Goal: Browse casually

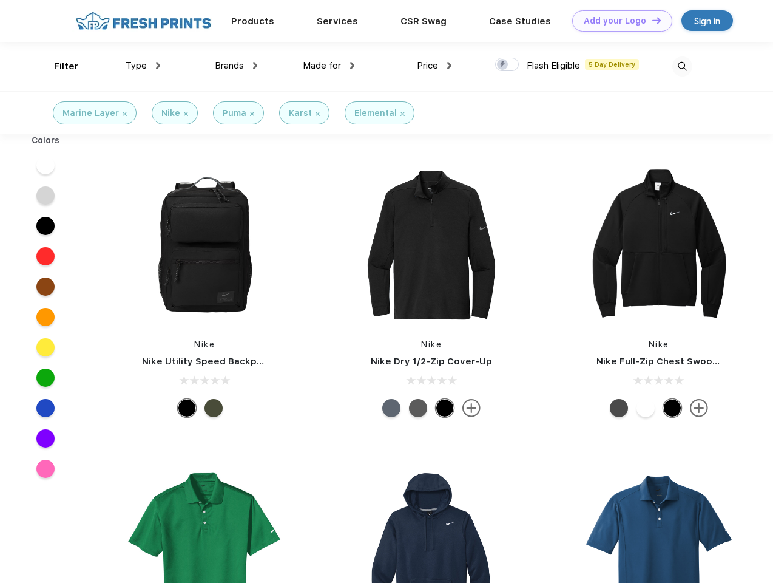
click at [618, 21] on link "Add your Logo Design Tool" at bounding box center [622, 20] width 100 height 21
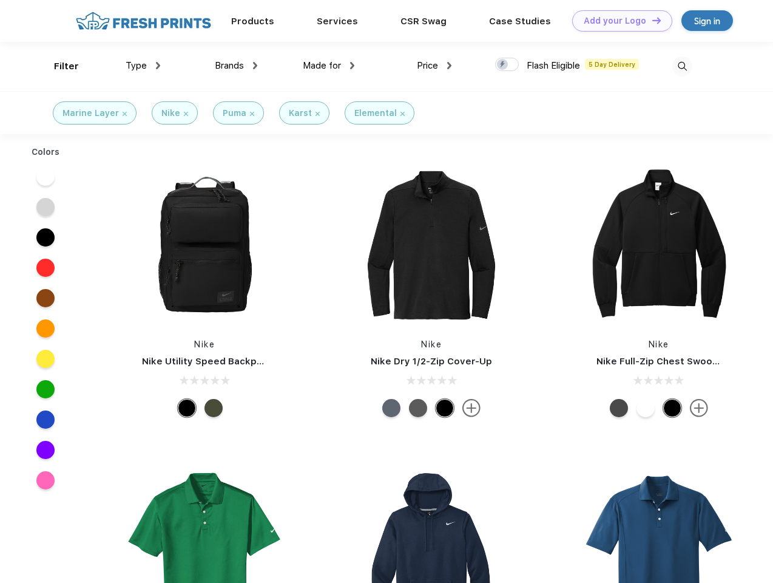
click at [0, 0] on div "Design Tool" at bounding box center [0, 0] width 0 height 0
click at [651, 20] on link "Add your Logo Design Tool" at bounding box center [622, 20] width 100 height 21
click at [58, 66] on div "Filter" at bounding box center [66, 66] width 25 height 14
click at [143, 66] on span "Type" at bounding box center [136, 65] width 21 height 11
click at [236, 66] on span "Brands" at bounding box center [229, 65] width 29 height 11
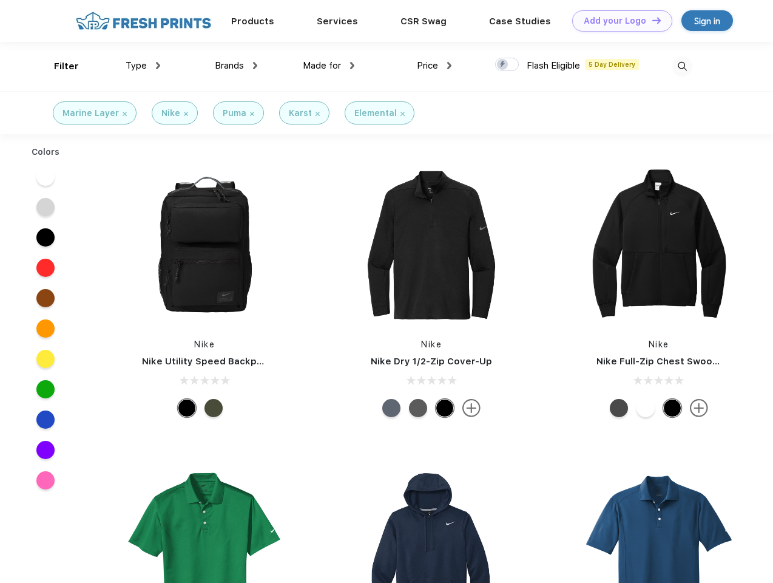
click at [329, 66] on span "Made for" at bounding box center [322, 65] width 38 height 11
click at [435, 66] on span "Price" at bounding box center [427, 65] width 21 height 11
click at [507, 65] on div at bounding box center [507, 64] width 24 height 13
click at [503, 65] on input "checkbox" at bounding box center [499, 61] width 8 height 8
click at [682, 66] on img at bounding box center [683, 66] width 20 height 20
